Goal: Task Accomplishment & Management: Use online tool/utility

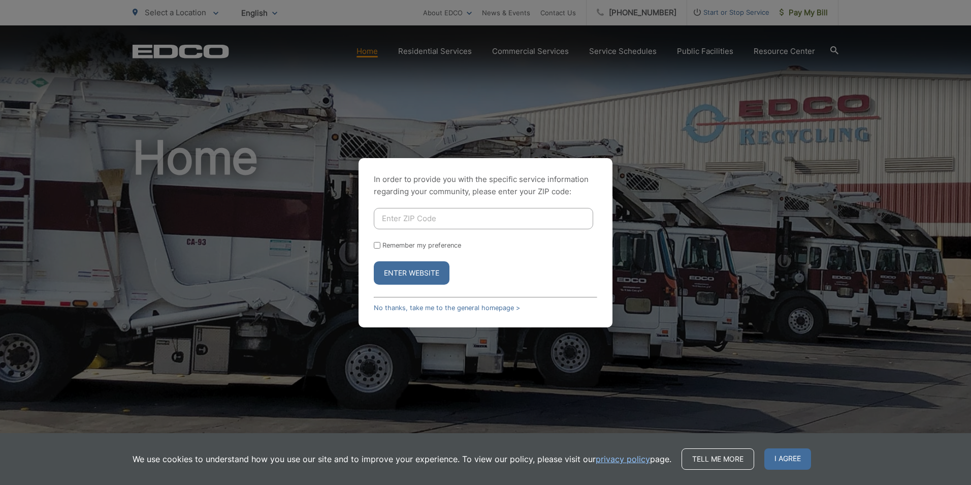
click at [409, 217] on input "Enter ZIP Code" at bounding box center [483, 218] width 219 height 21
type input "92028"
click at [391, 272] on button "Enter Website" at bounding box center [412, 272] width 76 height 23
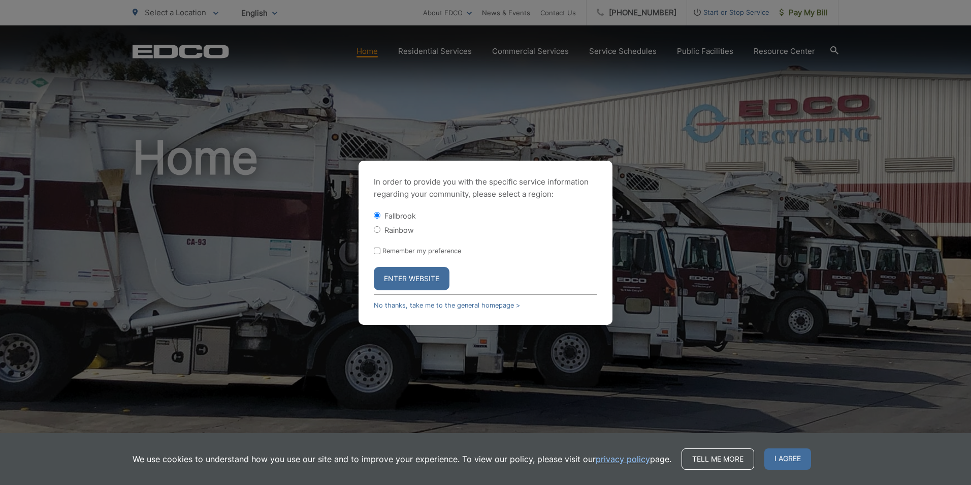
click at [392, 272] on button "Enter Website" at bounding box center [412, 278] width 76 height 23
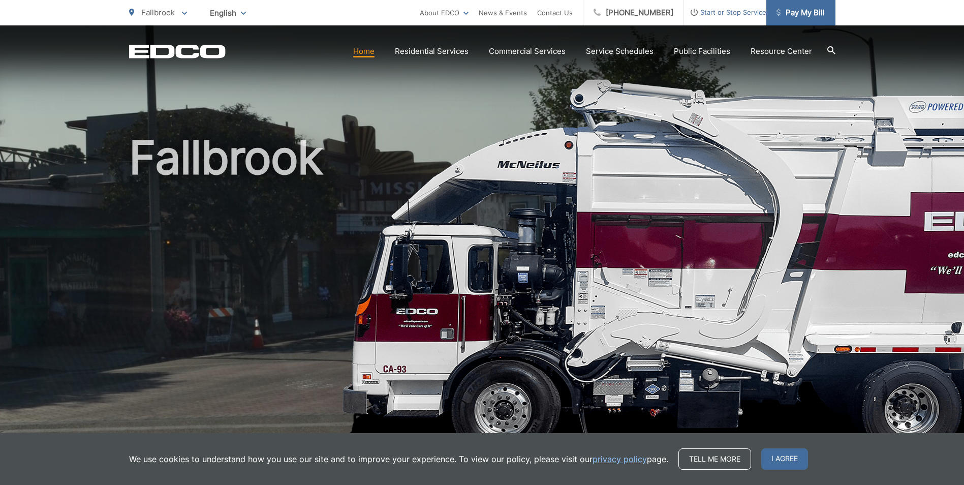
click at [782, 10] on span "Pay My Bill" at bounding box center [800, 13] width 48 height 12
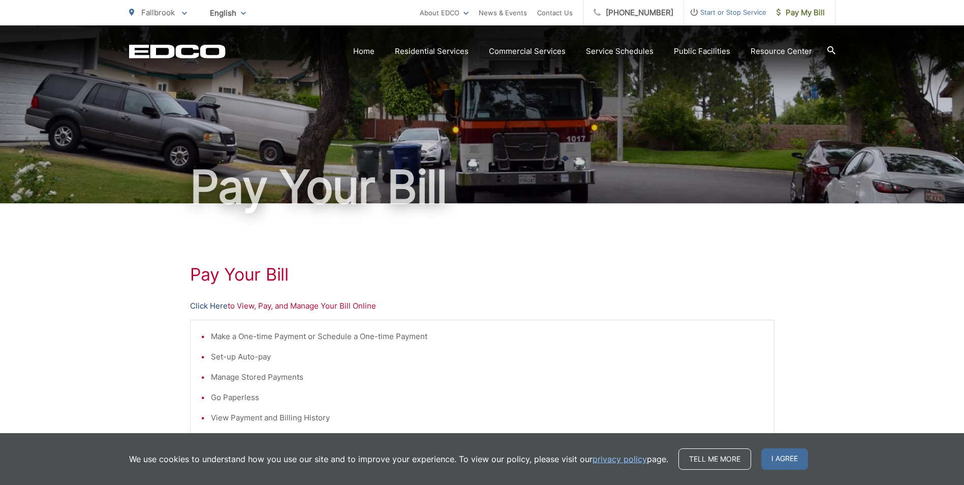
click at [197, 305] on link "Click Here" at bounding box center [209, 306] width 38 height 12
